Goal: Task Accomplishment & Management: Manage account settings

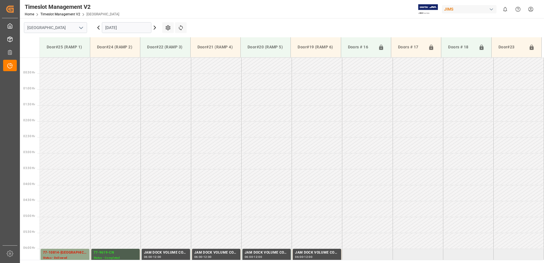
scroll to position [188, 0]
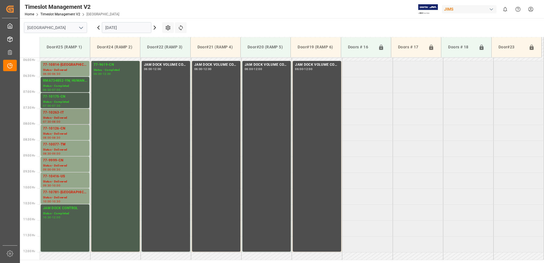
click at [68, 114] on div "77-10263-IT" at bounding box center [65, 113] width 44 height 6
click at [64, 149] on div "Status - Delivered" at bounding box center [65, 149] width 44 height 5
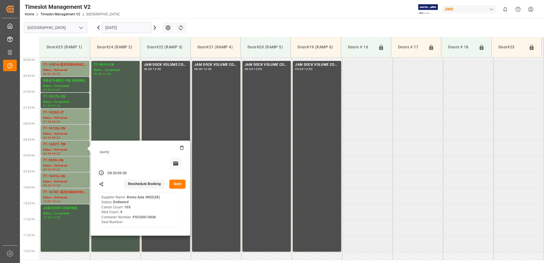
click at [178, 185] on button "Open" at bounding box center [177, 184] width 17 height 9
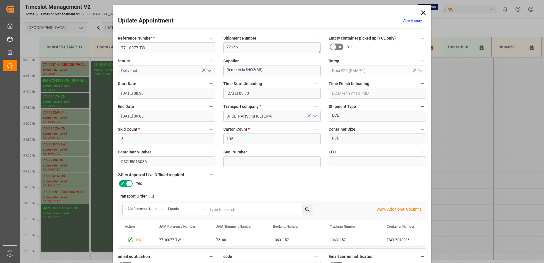
click at [209, 69] on icon "open menu" at bounding box center [209, 70] width 7 height 7
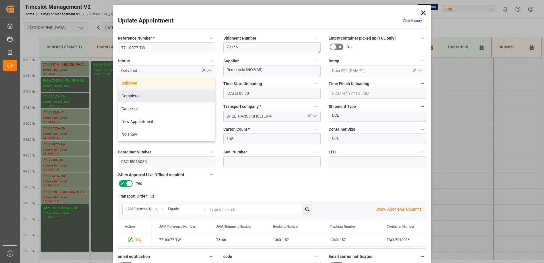
click at [151, 98] on div "Completed" at bounding box center [166, 96] width 97 height 13
type input "Completed"
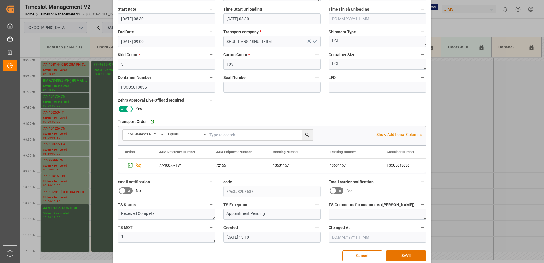
scroll to position [83, 0]
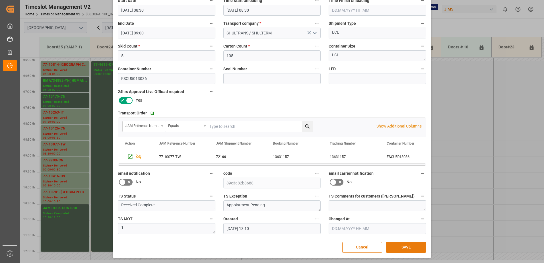
click at [405, 246] on button "SAVE" at bounding box center [406, 247] width 40 height 11
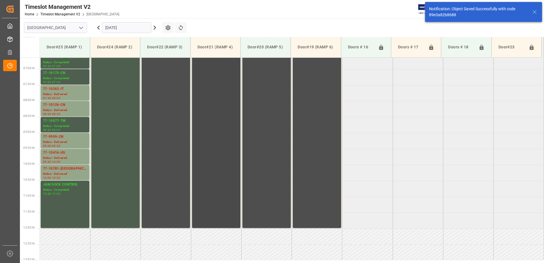
scroll to position [220, 0]
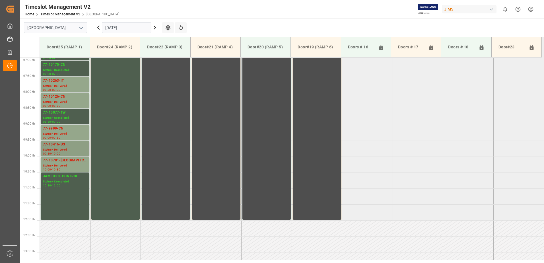
click at [64, 150] on div "Status - Delivered" at bounding box center [65, 149] width 44 height 5
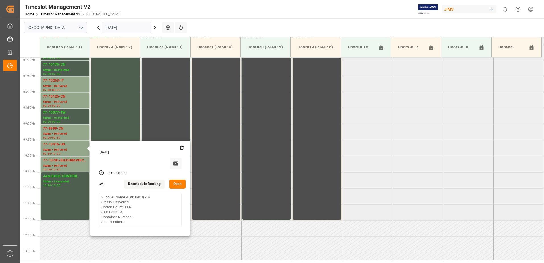
click at [179, 183] on button "Open" at bounding box center [177, 184] width 17 height 9
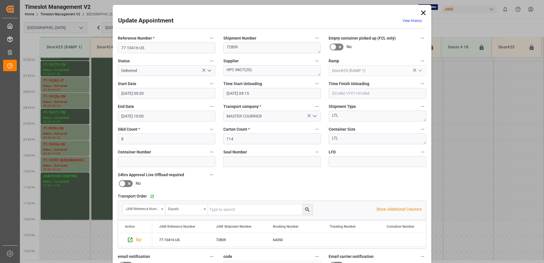
click at [208, 71] on polyline "open menu" at bounding box center [209, 71] width 3 height 2
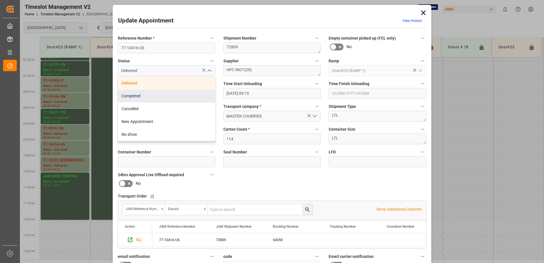
click at [171, 95] on div "Completed" at bounding box center [166, 96] width 97 height 13
type input "Completed"
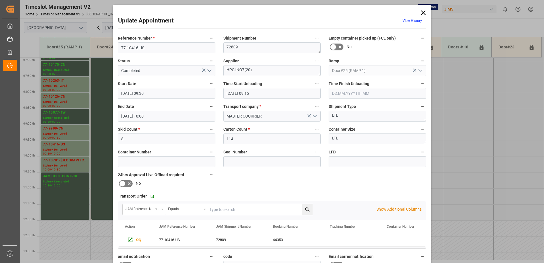
scroll to position [83, 0]
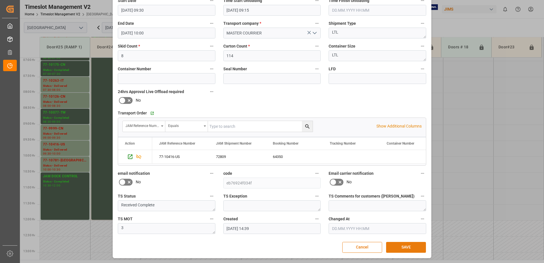
click at [402, 247] on button "SAVE" at bounding box center [406, 247] width 40 height 11
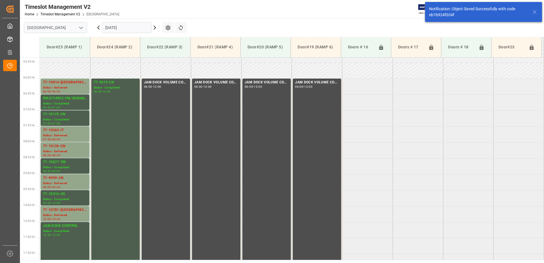
scroll to position [252, 0]
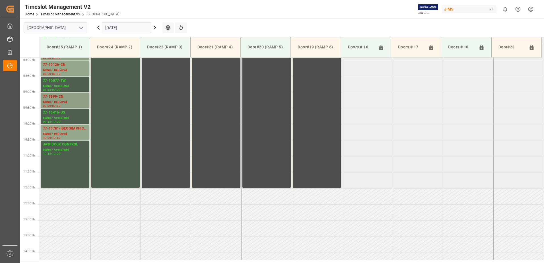
click at [68, 100] on div "Status - Delivered" at bounding box center [65, 102] width 44 height 5
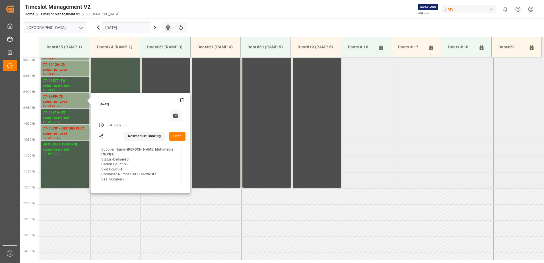
click at [179, 135] on button "Open" at bounding box center [177, 136] width 17 height 9
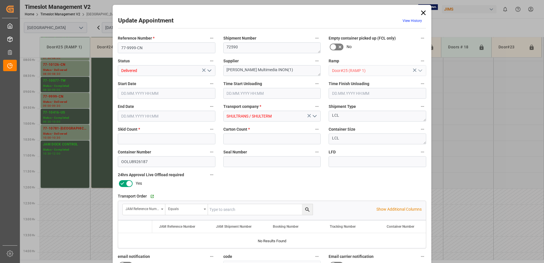
type input "1"
type input "25"
type input "[DATE] 09:00"
type input "[DATE] 08:30"
type input "[DATE] 09:30"
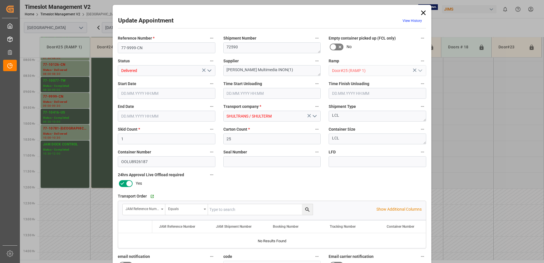
type input "[DATE] 13:11"
click at [209, 70] on icon "open menu" at bounding box center [209, 70] width 7 height 7
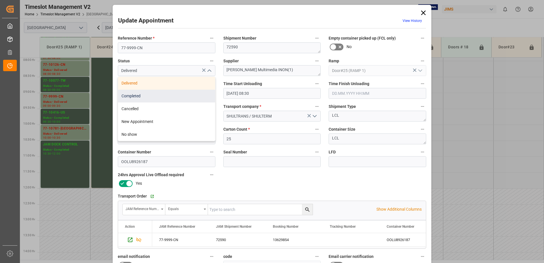
click at [184, 98] on div "Completed" at bounding box center [166, 96] width 97 height 13
type input "Completed"
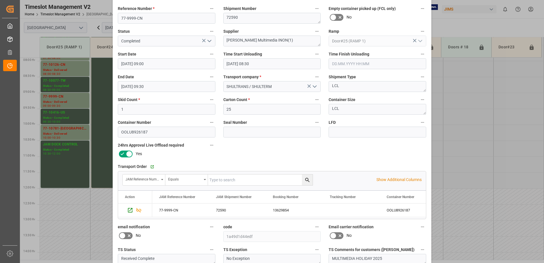
scroll to position [83, 0]
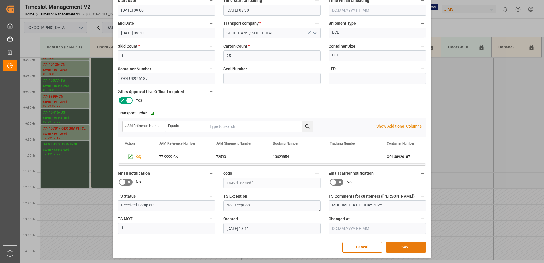
click at [403, 249] on button "SAVE" at bounding box center [406, 247] width 40 height 11
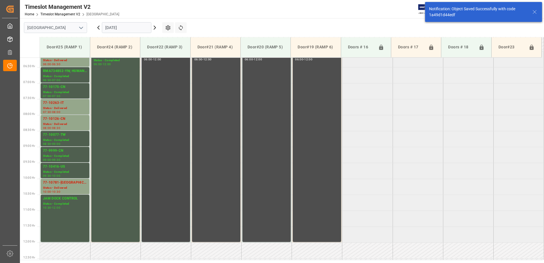
scroll to position [195, 0]
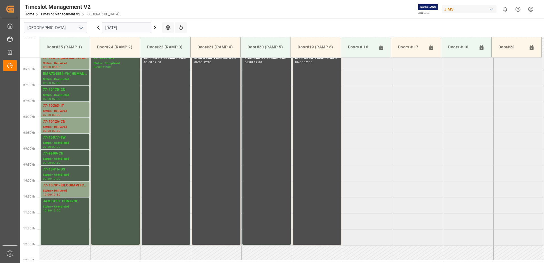
click at [98, 28] on icon at bounding box center [98, 27] width 7 height 7
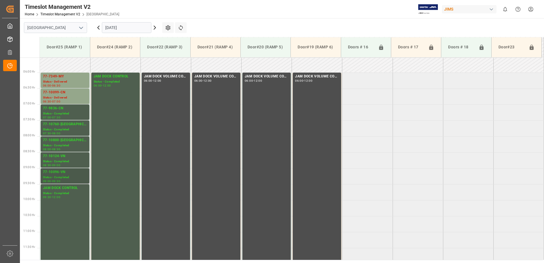
scroll to position [166, 0]
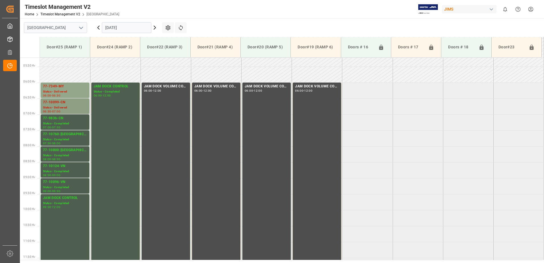
click at [59, 104] on div "77-10099-CN" at bounding box center [65, 103] width 44 height 6
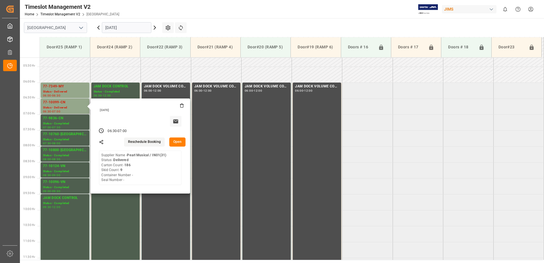
click at [181, 141] on button "Open" at bounding box center [177, 141] width 17 height 9
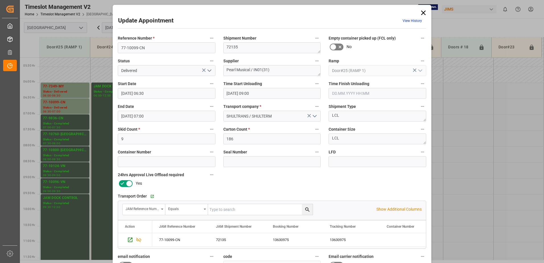
click at [208, 70] on icon "open menu" at bounding box center [209, 70] width 7 height 7
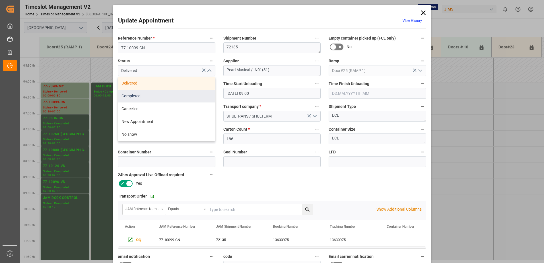
click at [188, 96] on div "Completed" at bounding box center [166, 96] width 97 height 13
type input "Completed"
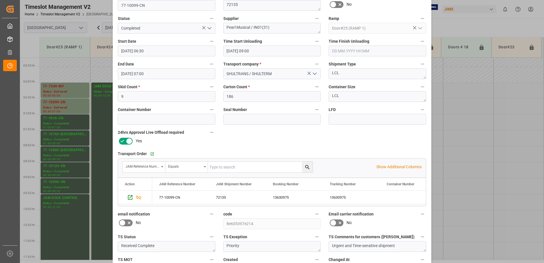
scroll to position [83, 0]
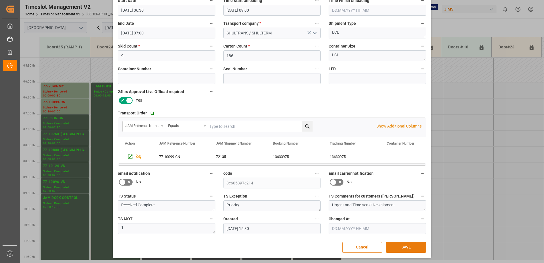
click at [397, 248] on button "SAVE" at bounding box center [406, 247] width 40 height 11
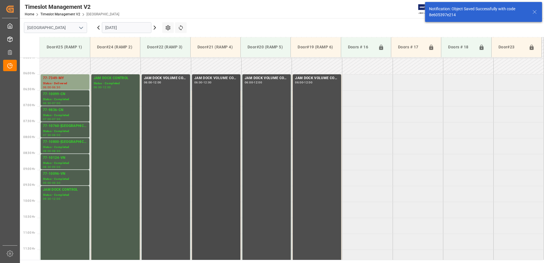
scroll to position [184, 0]
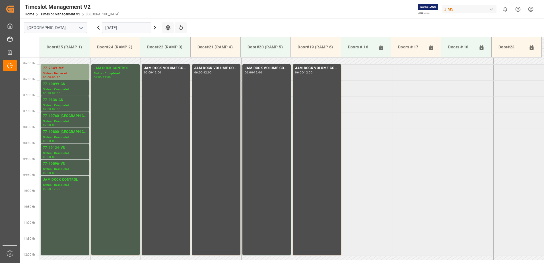
click at [154, 28] on icon at bounding box center [154, 27] width 7 height 7
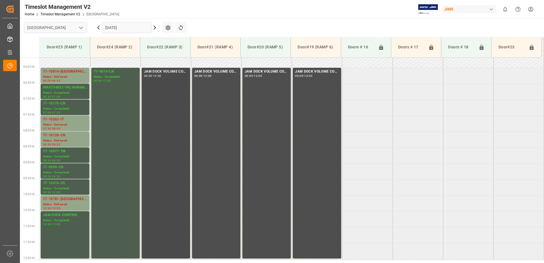
scroll to position [166, 0]
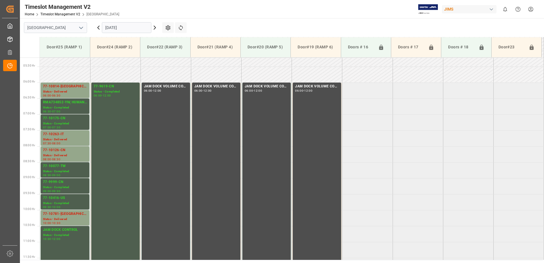
click at [99, 27] on icon at bounding box center [98, 27] width 7 height 7
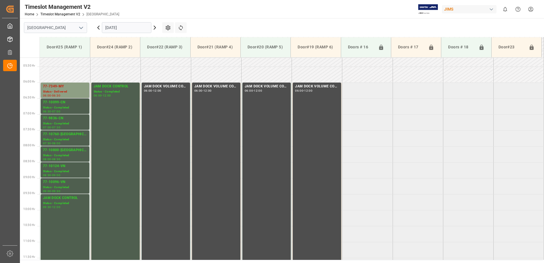
click at [65, 88] on div "77-7349-MY" at bounding box center [65, 87] width 44 height 6
